Goal: Task Accomplishment & Management: Complete application form

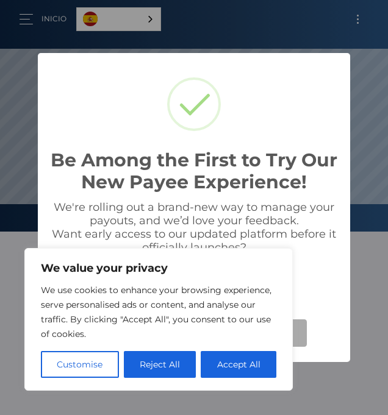
scroll to position [232, 388]
click at [249, 369] on button "Accept All" at bounding box center [239, 364] width 76 height 27
checkbox input "true"
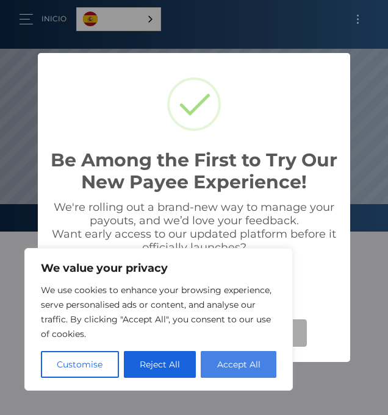
checkbox input "true"
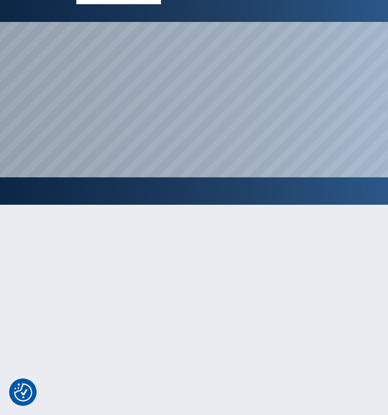
scroll to position [0, 0]
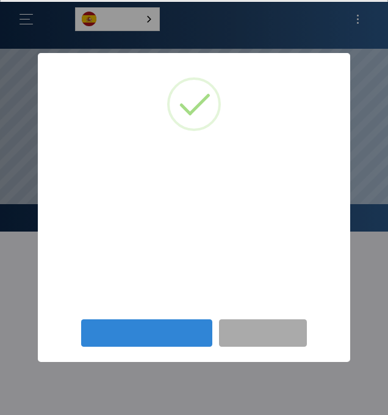
scroll to position [232, 388]
